Goal: Information Seeking & Learning: Learn about a topic

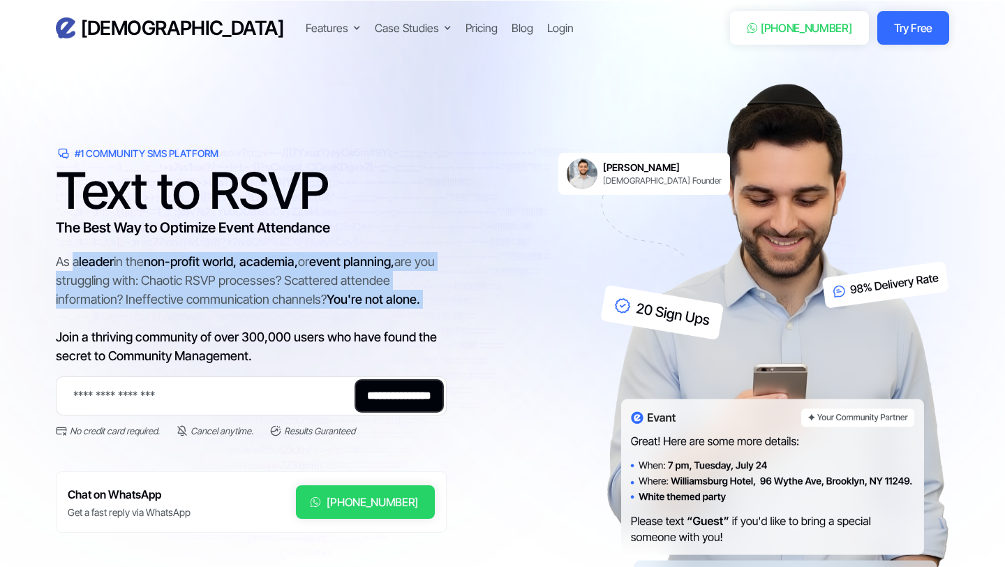
drag, startPoint x: 71, startPoint y: 269, endPoint x: 149, endPoint y: 308, distance: 86.7
click at [150, 308] on div "As a leader in the non-profit world, academia, or event planning, are you strug…" at bounding box center [251, 308] width 391 height 113
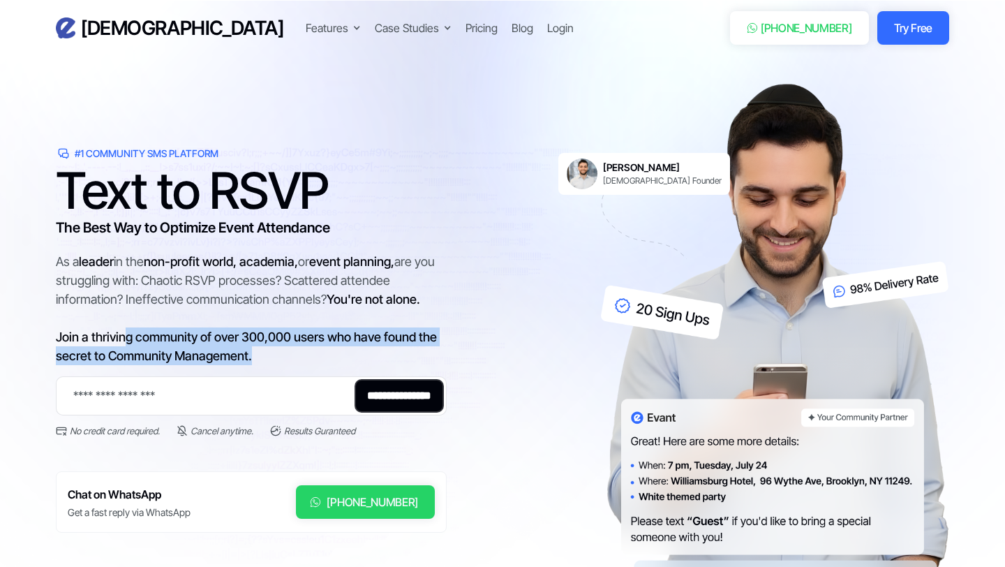
drag, startPoint x: 126, startPoint y: 344, endPoint x: 298, endPoint y: 352, distance: 171.9
click at [298, 352] on div "As a leader in the non-profit world, academia, or event planning, are you strug…" at bounding box center [251, 308] width 391 height 113
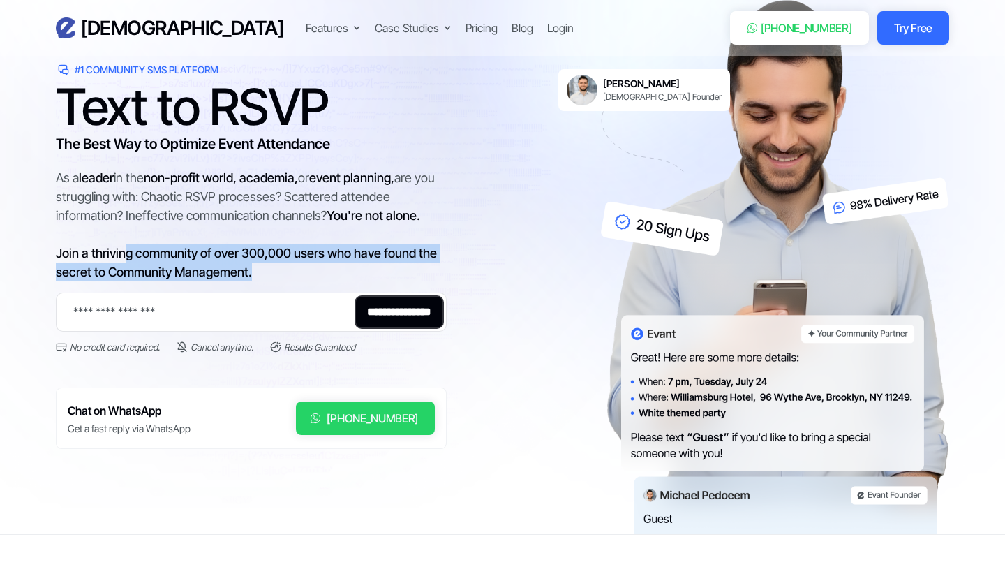
scroll to position [87, 0]
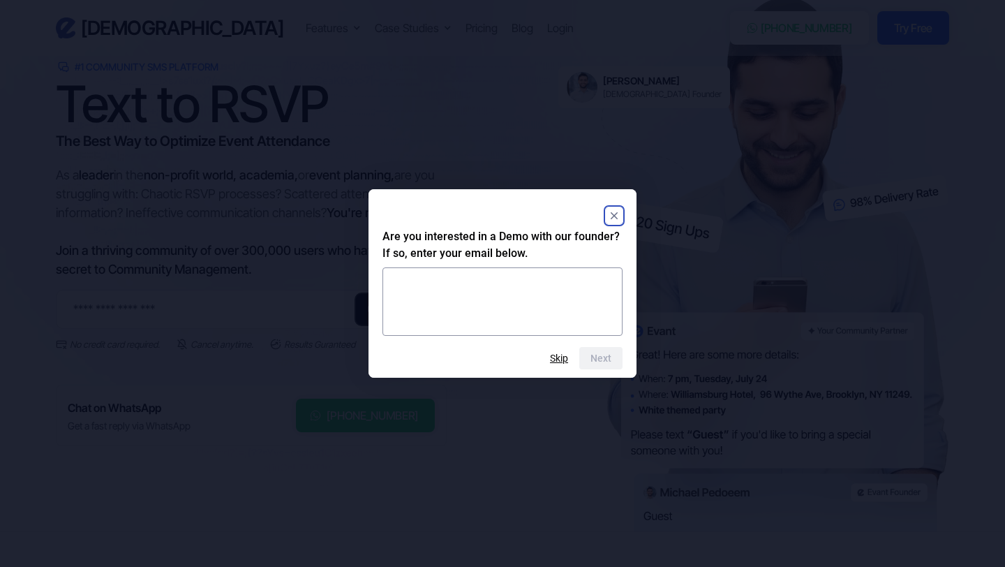
click at [617, 216] on rect "Close" at bounding box center [614, 215] width 17 height 17
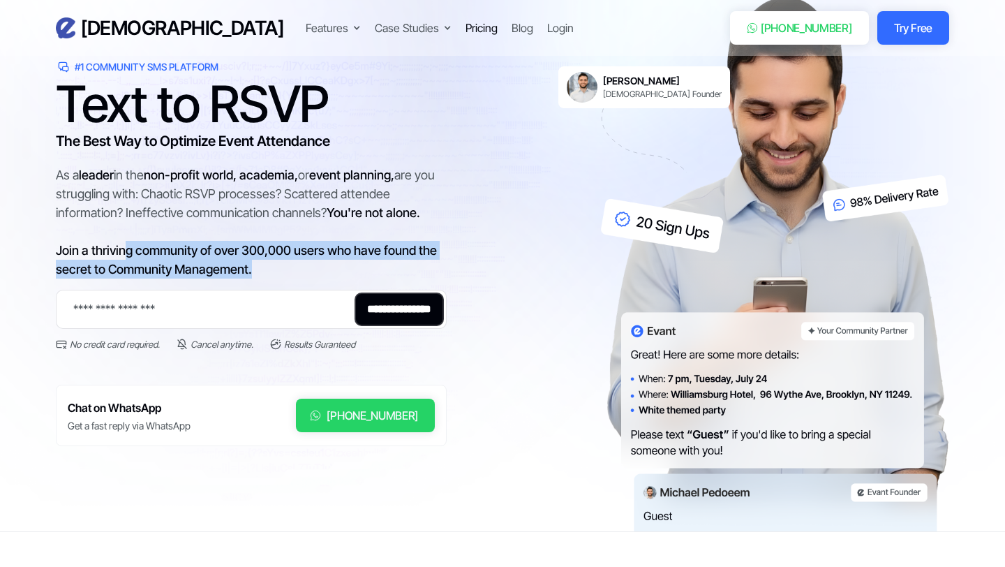
click at [465, 30] on div "Pricing" at bounding box center [481, 28] width 32 height 17
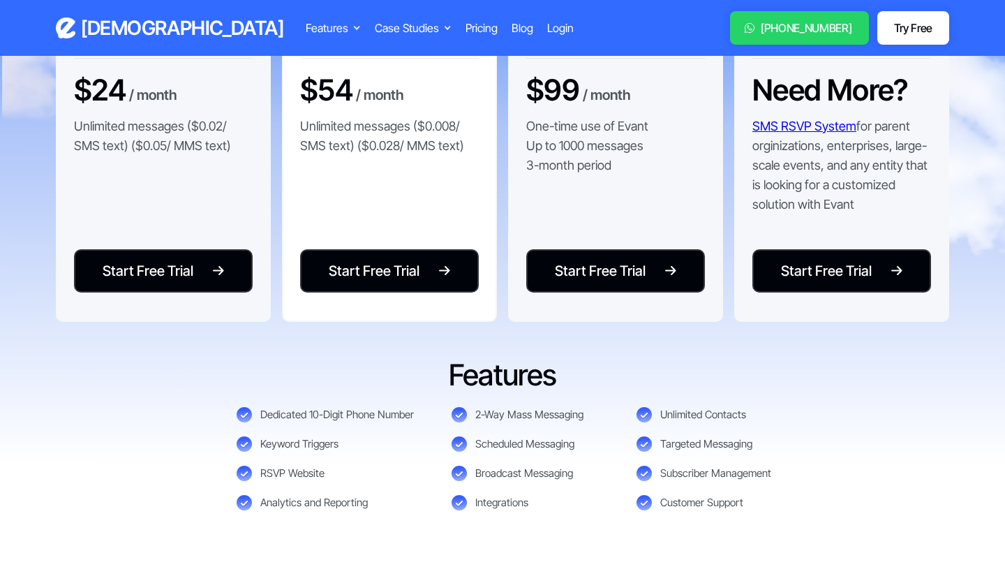
scroll to position [316, 0]
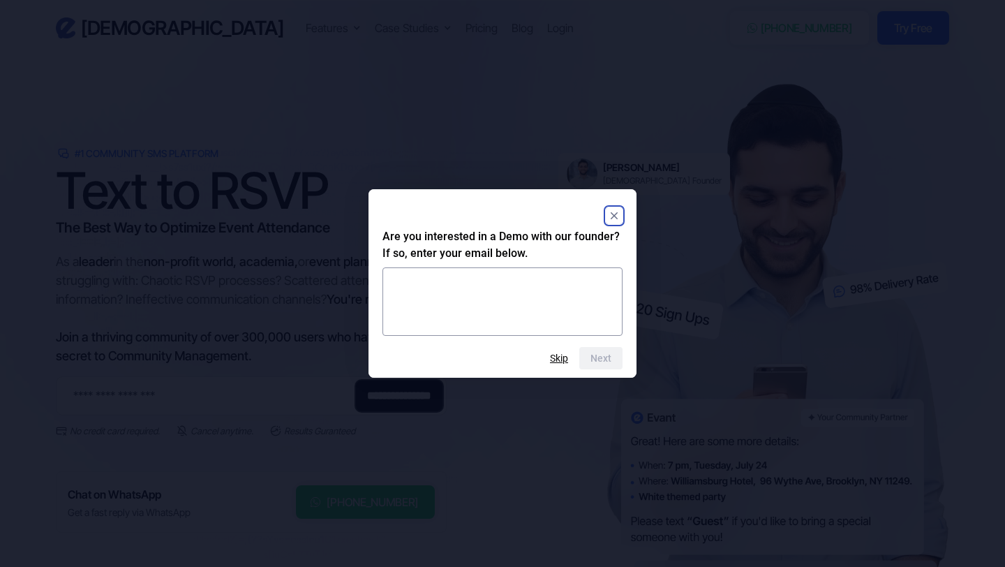
click at [620, 216] on rect "Close" at bounding box center [614, 215] width 17 height 17
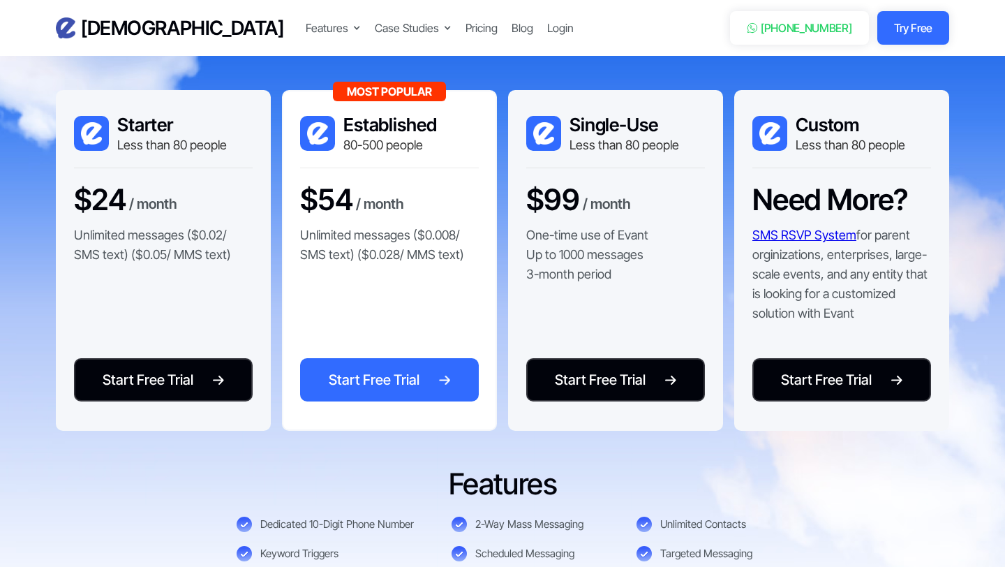
scroll to position [2887, 0]
